Goal: Task Accomplishment & Management: Manage account settings

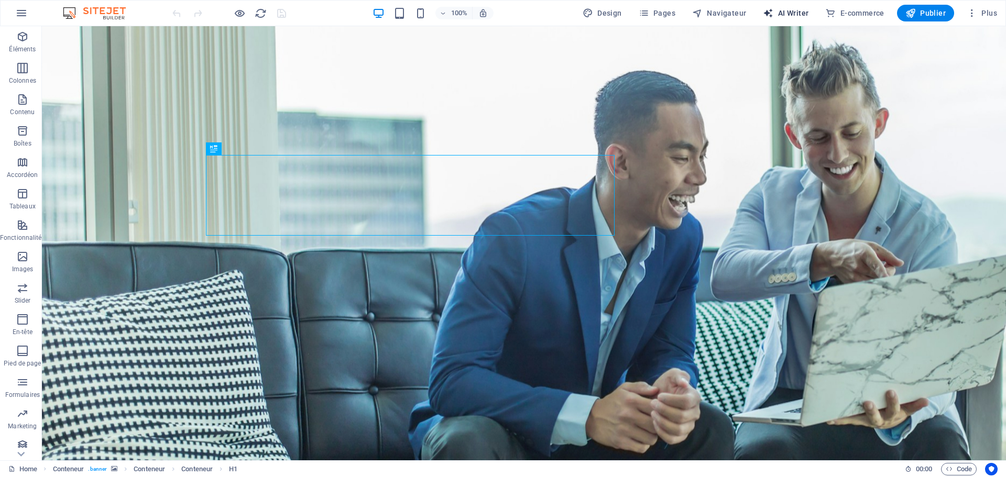
click at [796, 14] on span "AI Writer" at bounding box center [786, 13] width 46 height 10
select select "English"
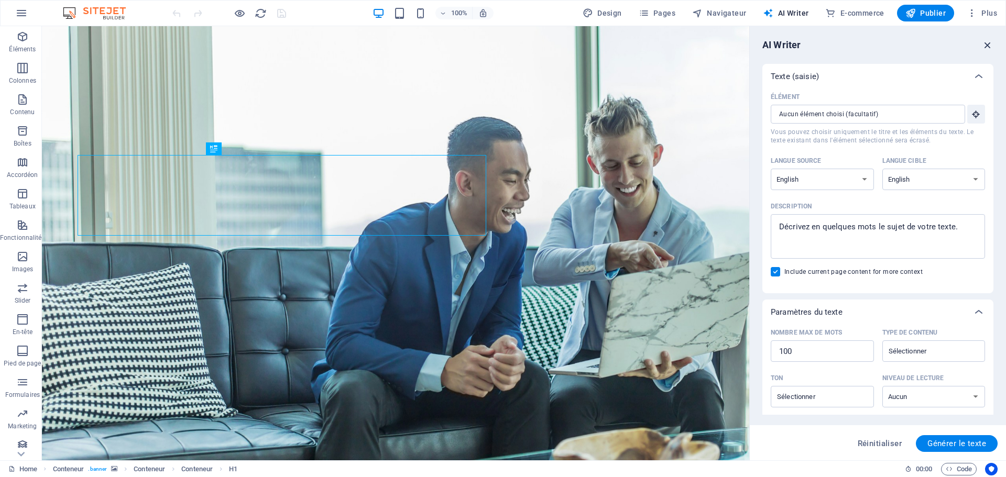
click at [986, 43] on icon "button" at bounding box center [988, 45] width 12 height 12
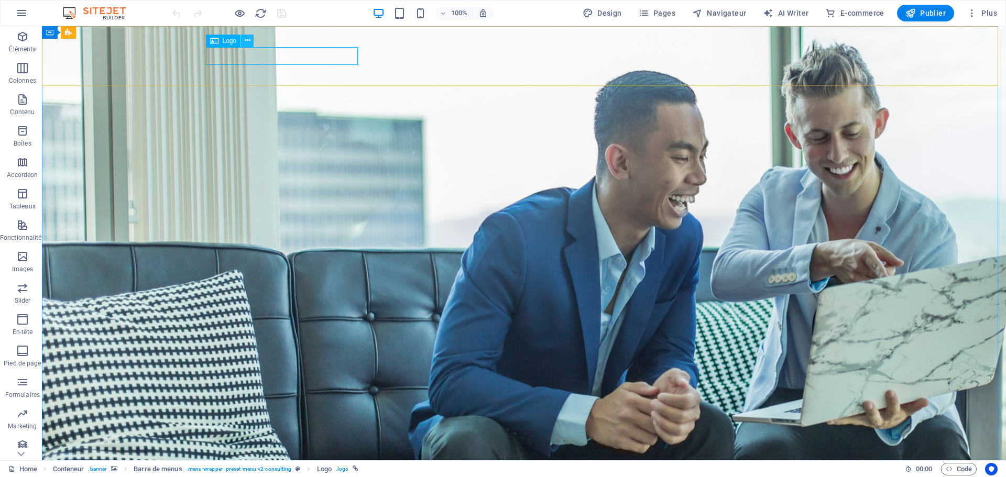
click at [248, 42] on icon at bounding box center [248, 40] width 6 height 11
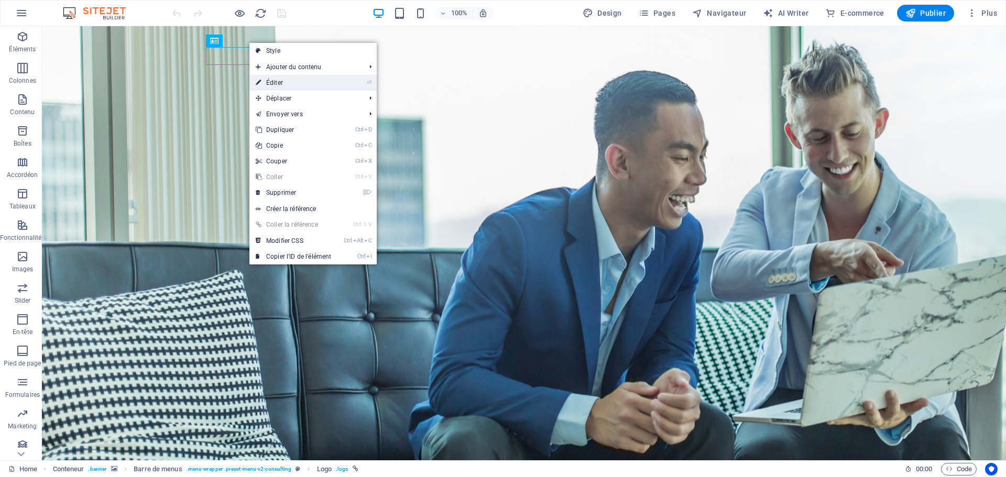
click at [269, 79] on link "⏎ Éditer" at bounding box center [293, 83] width 88 height 16
select select "px"
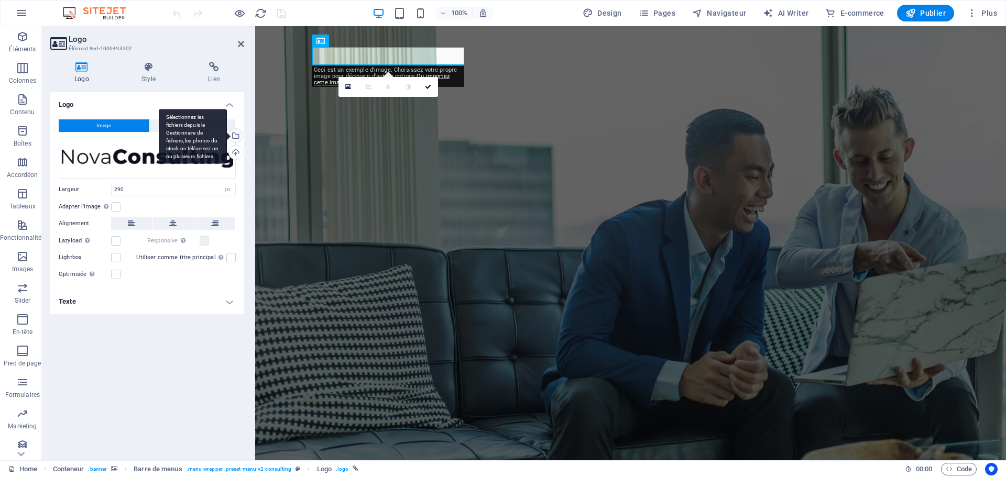
click at [236, 136] on div "Sélectionnez les fichiers depuis le Gestionnaire de fichiers, les photos du sto…" at bounding box center [235, 137] width 16 height 16
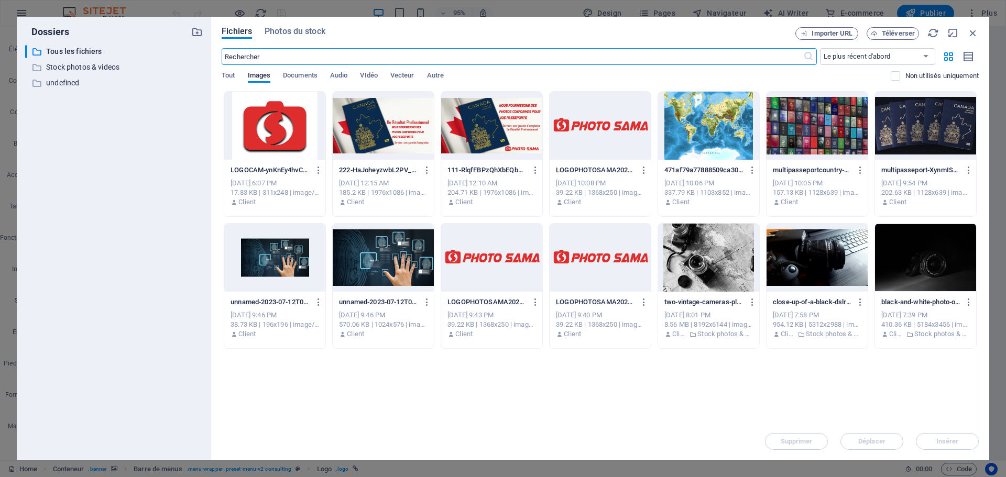
click at [586, 128] on div at bounding box center [599, 126] width 101 height 68
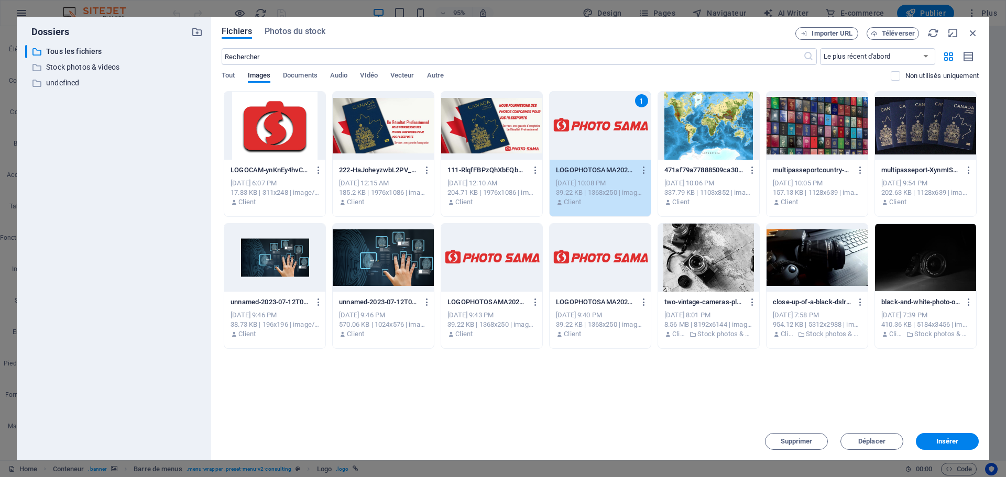
click at [586, 128] on div "1" at bounding box center [599, 126] width 101 height 68
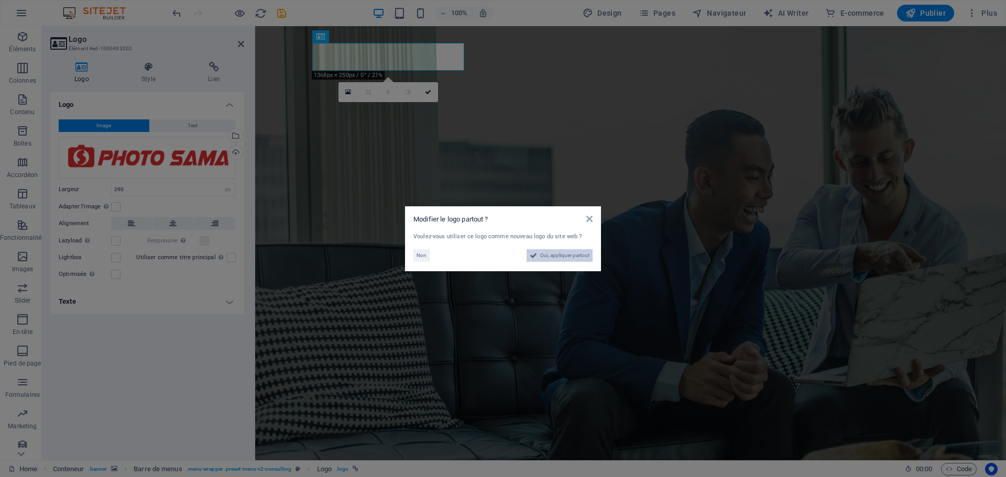
click at [544, 257] on span "Oui, appliquer partout" at bounding box center [564, 255] width 49 height 13
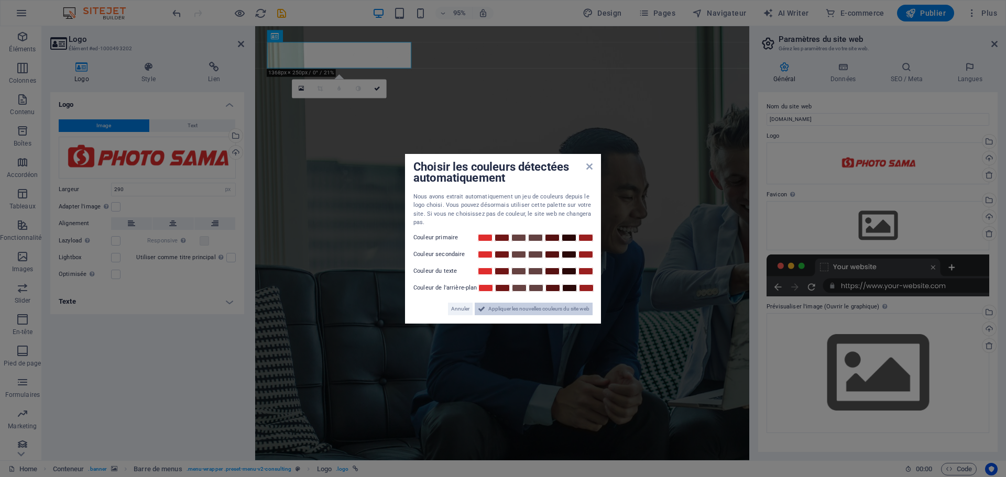
click at [517, 310] on span "Appliquer les nouvelles couleurs du site web" at bounding box center [538, 309] width 101 height 13
